Goal: Check status

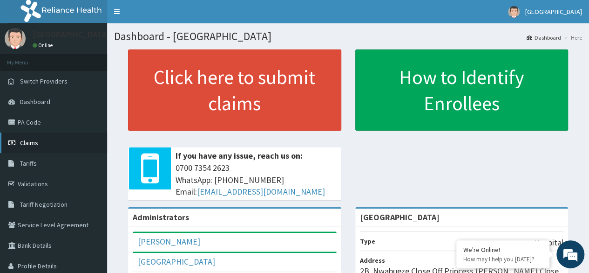
click at [33, 144] on span "Claims" at bounding box center [29, 142] width 18 height 8
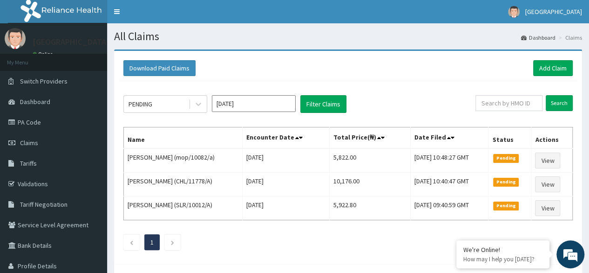
click at [179, 94] on div "PENDING Sep 2025 Filter Claims Search Name Encounter Date Total Price(₦) Date F…" at bounding box center [348, 170] width 459 height 178
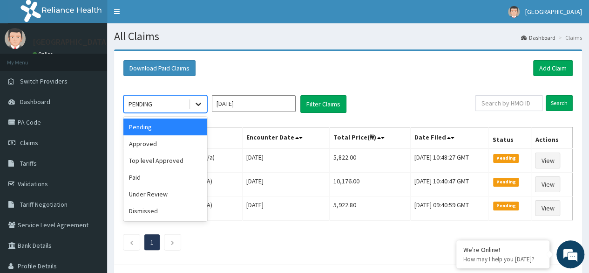
click at [195, 101] on icon at bounding box center [198, 103] width 9 height 9
click at [176, 142] on div "Approved" at bounding box center [165, 143] width 84 height 17
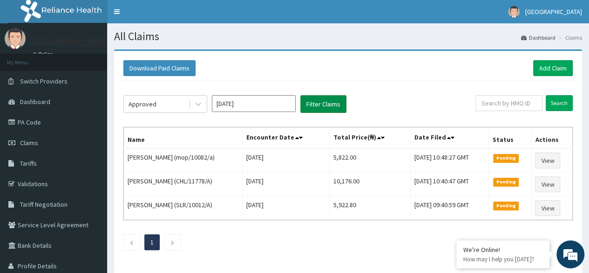
click at [332, 97] on button "Filter Claims" at bounding box center [323, 104] width 46 height 18
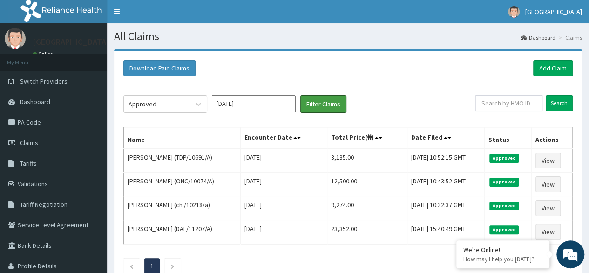
scroll to position [62, 0]
